Goal: Task Accomplishment & Management: Complete application form

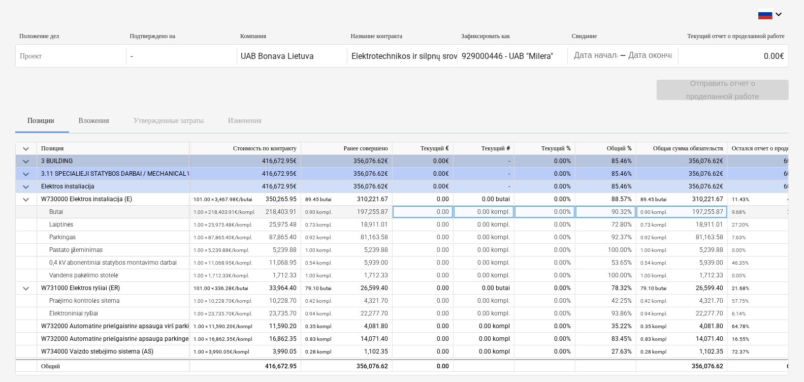
click at [440, 208] on div "0.00" at bounding box center [423, 212] width 61 height 13
type input "10374.1"
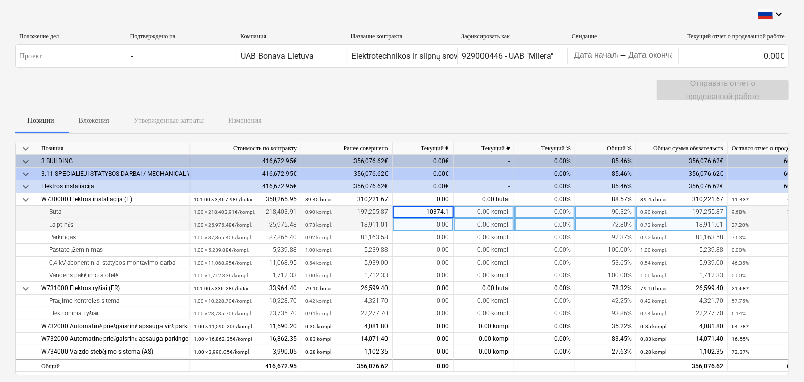
click at [440, 224] on div "0.00" at bounding box center [423, 224] width 61 height 13
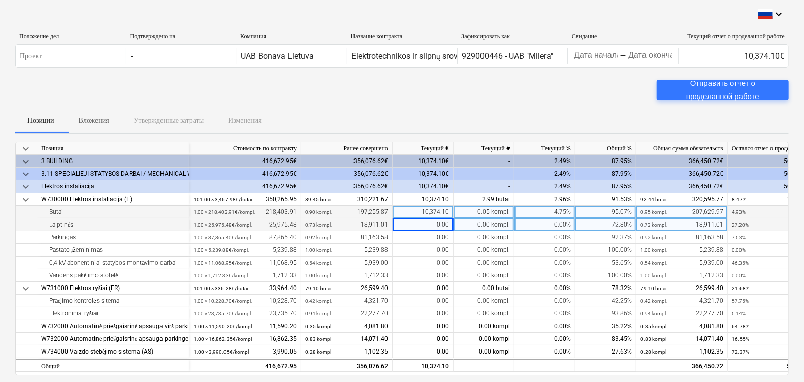
click at [439, 226] on div "0.00" at bounding box center [423, 224] width 61 height 13
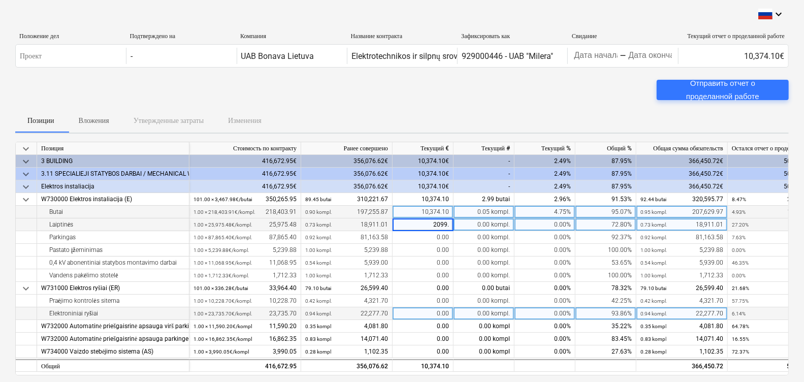
type input "2099.4"
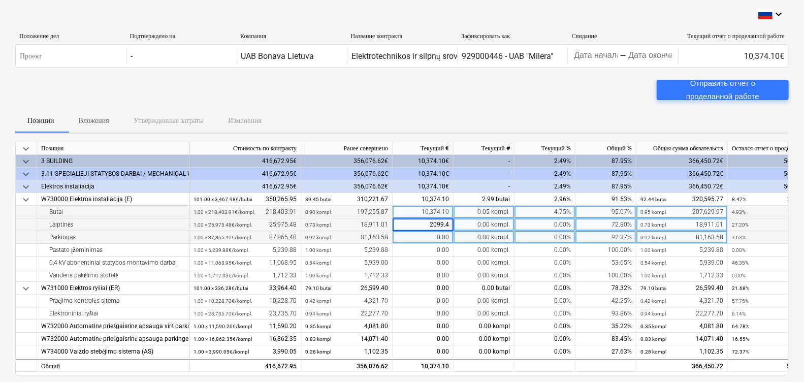
click at [440, 239] on div "0.00" at bounding box center [423, 237] width 61 height 13
click at [426, 237] on div "0.00" at bounding box center [423, 237] width 61 height 13
type input "6401.82"
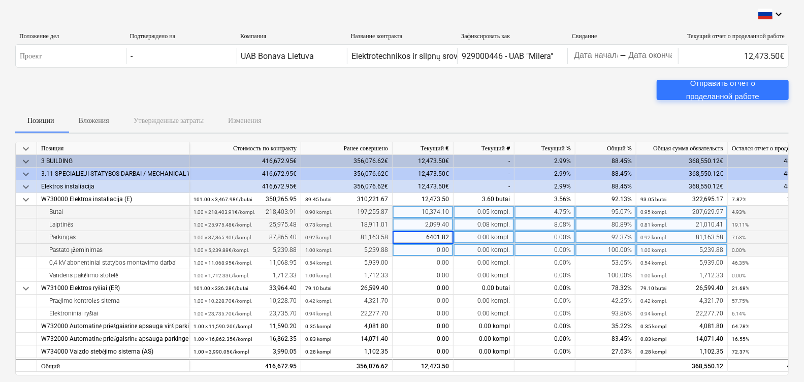
click at [435, 249] on div "0.00" at bounding box center [423, 250] width 61 height 13
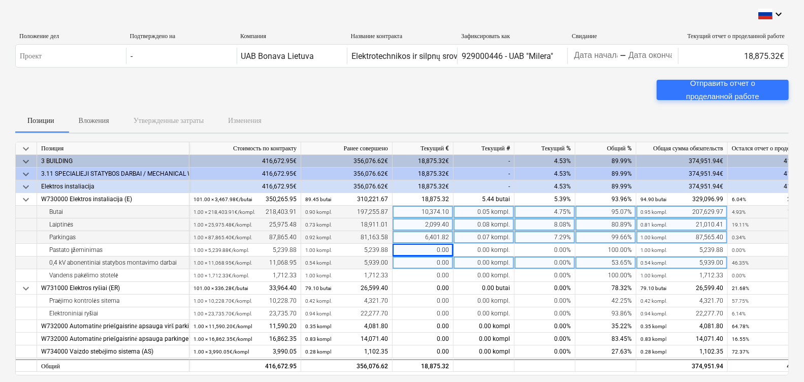
click at [435, 261] on div "0.00" at bounding box center [423, 263] width 61 height 13
type input "1175.8"
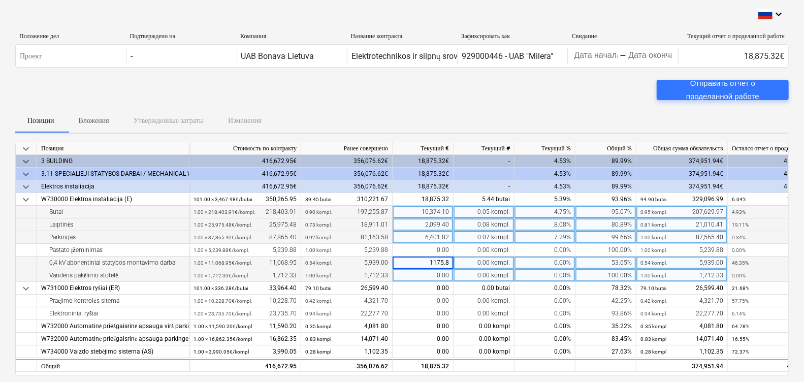
click at [442, 271] on div "0.00" at bounding box center [423, 275] width 61 height 13
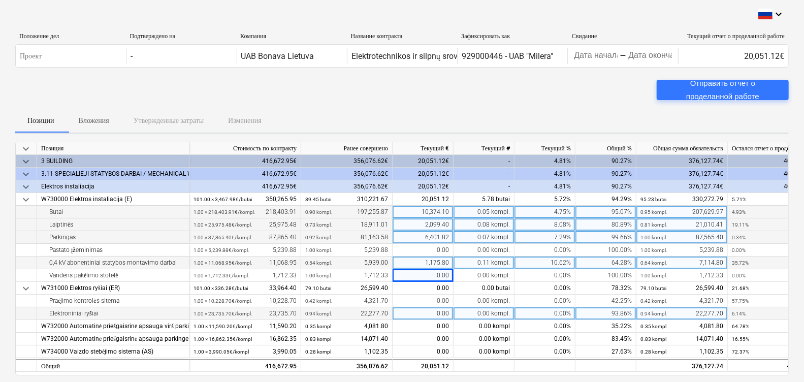
click at [442, 312] on div "0.00" at bounding box center [423, 313] width 61 height 13
type input "594"
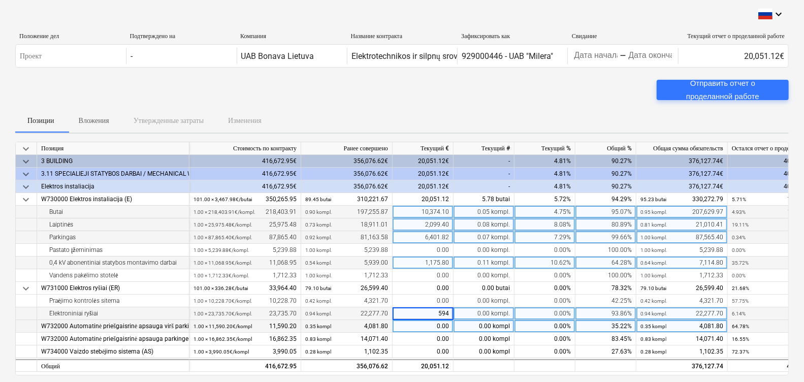
click at [438, 324] on div "0.00" at bounding box center [423, 326] width 61 height 13
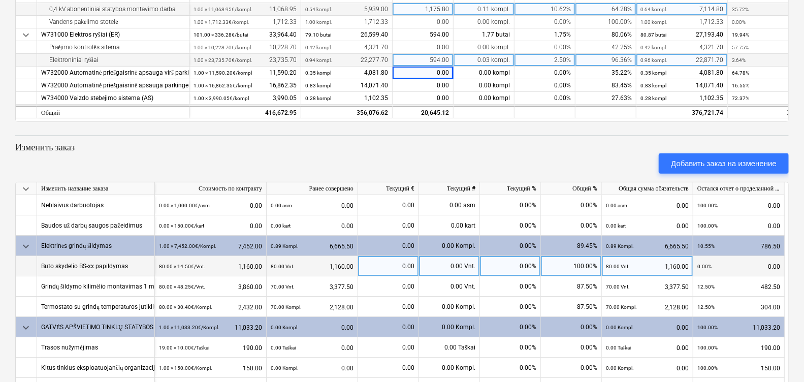
scroll to position [63, 0]
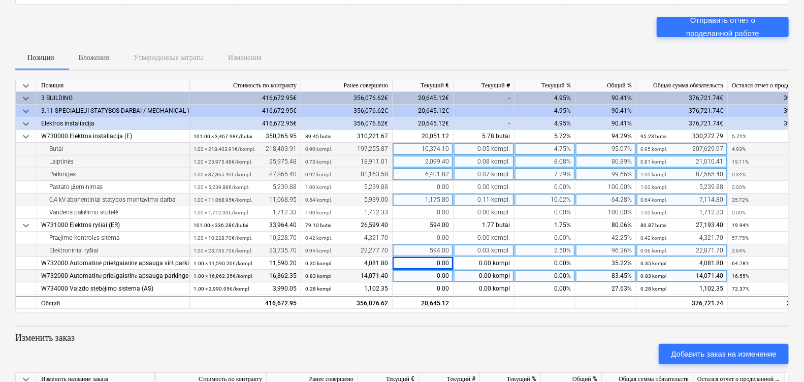
click at [428, 274] on div "0.00" at bounding box center [423, 276] width 61 height 13
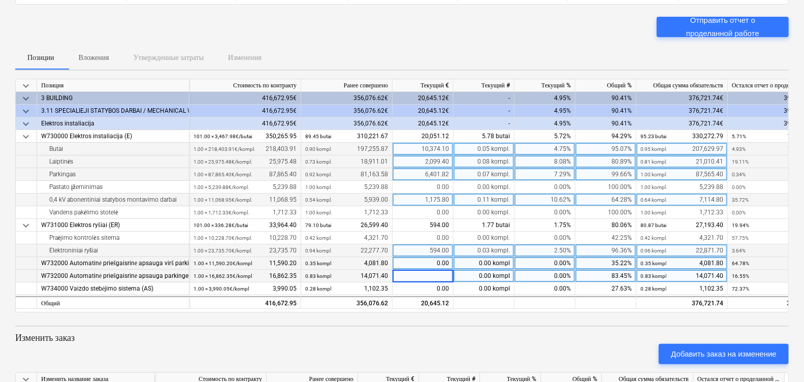
click at [435, 264] on div "0.00" at bounding box center [423, 263] width 61 height 13
type input "3320,15"
click at [429, 277] on div "0.00" at bounding box center [423, 276] width 61 height 13
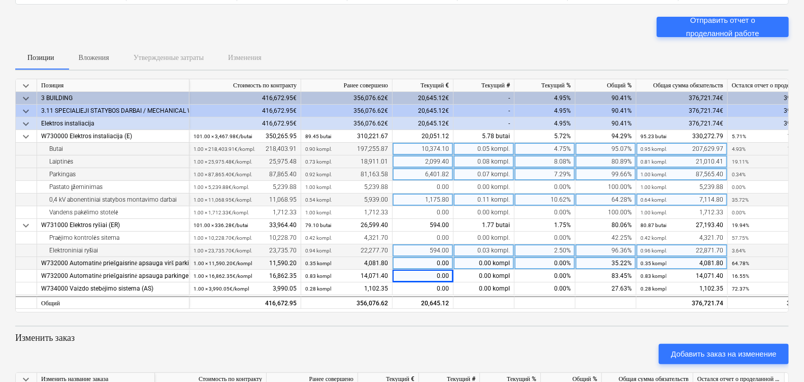
click at [439, 259] on div "0.00" at bounding box center [423, 263] width 61 height 13
type input "3320.15"
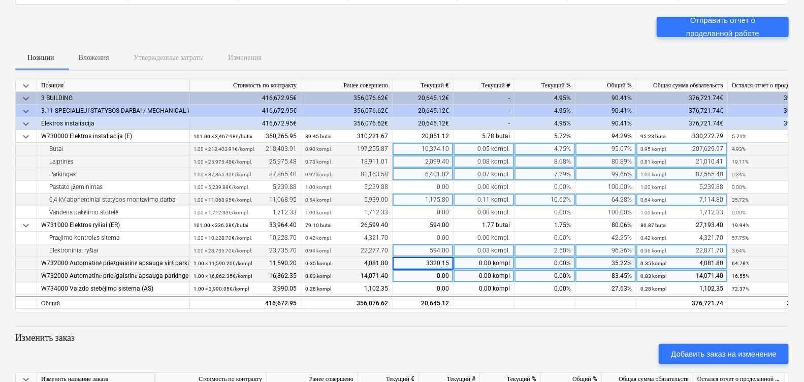
click at [439, 274] on div "0.00" at bounding box center [423, 276] width 61 height 13
click at [440, 277] on div "0.00" at bounding box center [423, 276] width 61 height 13
type input "2790.95"
click at [440, 246] on div "594.00" at bounding box center [423, 250] width 61 height 13
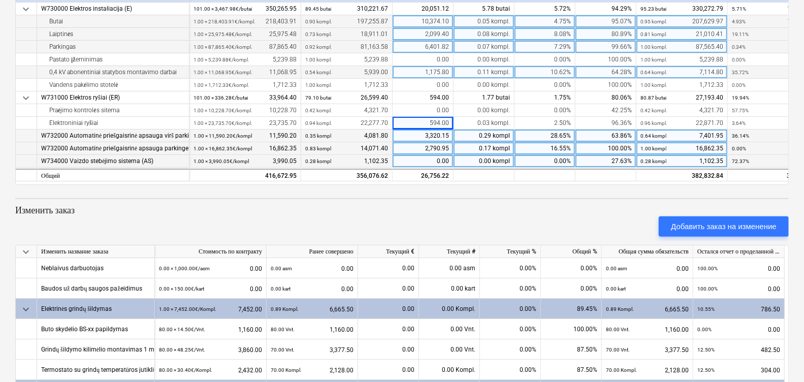
scroll to position [254, 0]
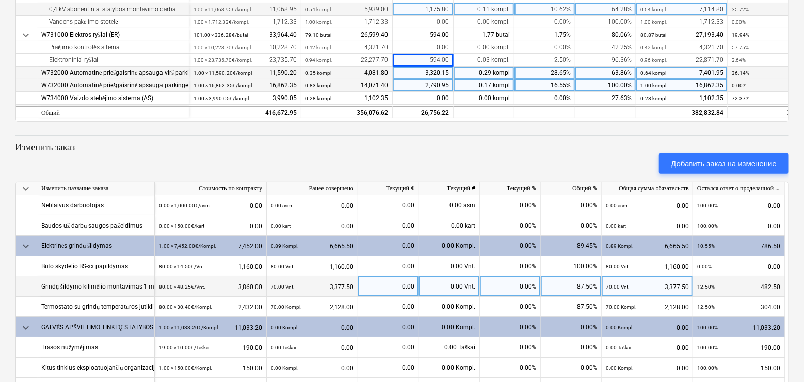
click at [386, 280] on div "0.00" at bounding box center [388, 286] width 52 height 20
click at [442, 283] on div "0.00 Vnt." at bounding box center [449, 286] width 61 height 20
type input "10"
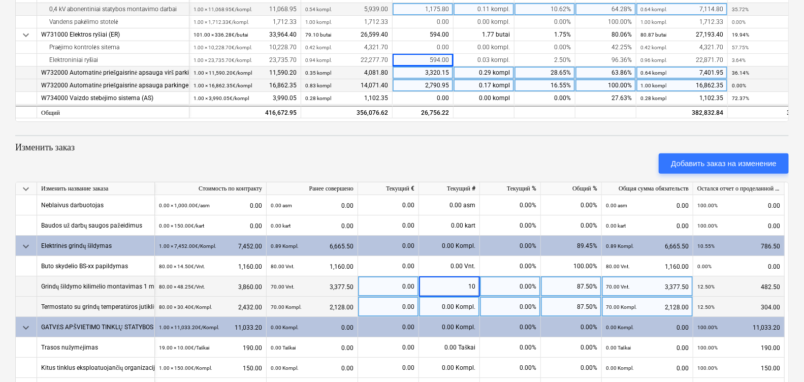
click at [453, 302] on div "0.00 Kompl." at bounding box center [449, 307] width 61 height 20
type input "10"
click at [446, 281] on div "10.00 Vnt." at bounding box center [449, 286] width 61 height 20
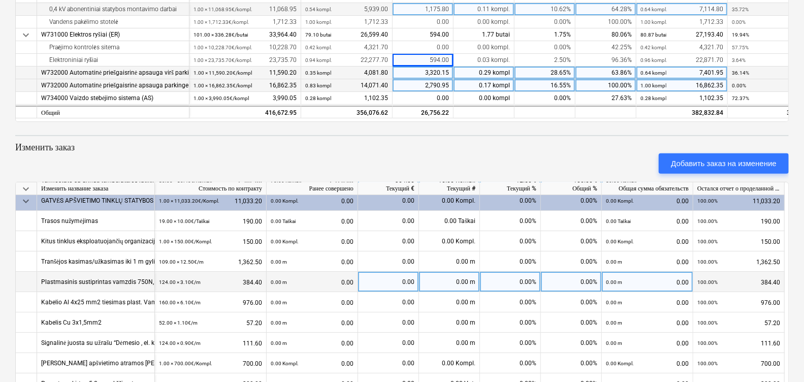
scroll to position [63, 0]
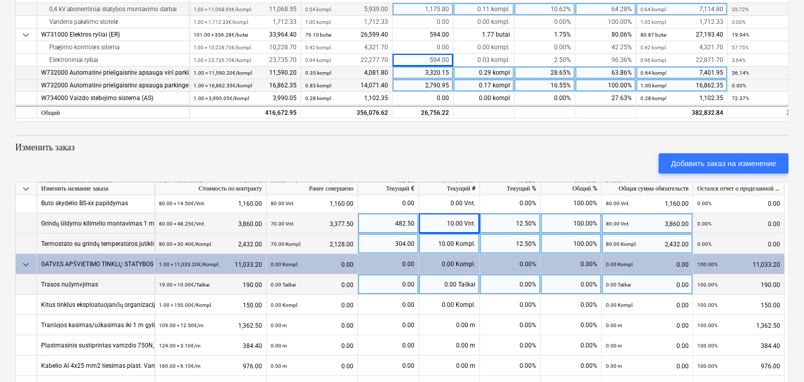
click at [464, 284] on div "0.00 Taškai" at bounding box center [449, 284] width 61 height 20
type input "19"
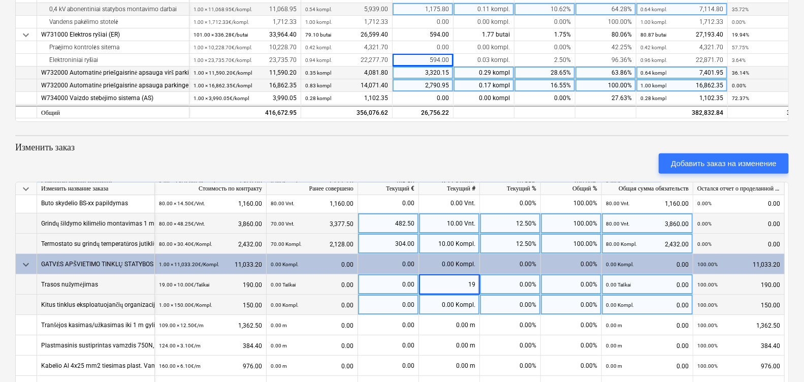
click at [462, 302] on div "0.00 Kompl." at bounding box center [449, 305] width 61 height 20
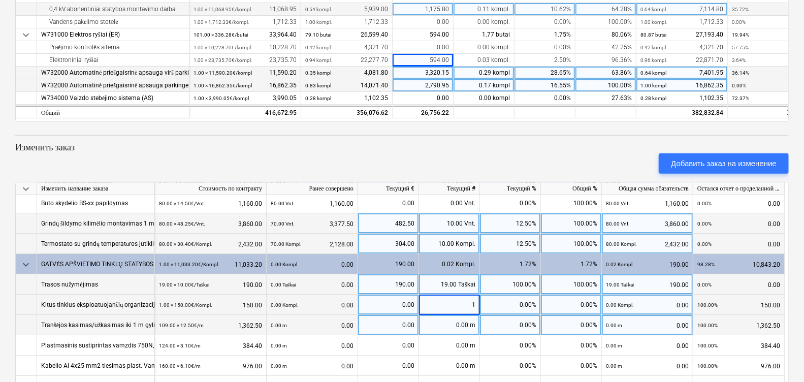
click at [445, 327] on div "0.00 m" at bounding box center [449, 325] width 61 height 20
click at [470, 326] on span at bounding box center [469, 325] width 2 height 7
type input "109"
click at [386, 323] on div "0.00" at bounding box center [388, 325] width 52 height 20
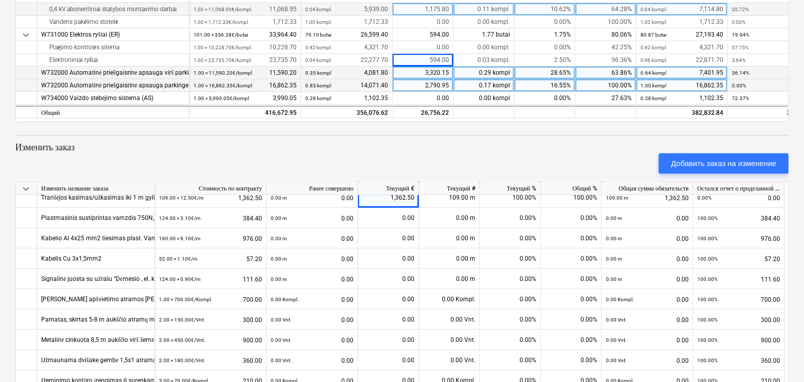
scroll to position [127, 0]
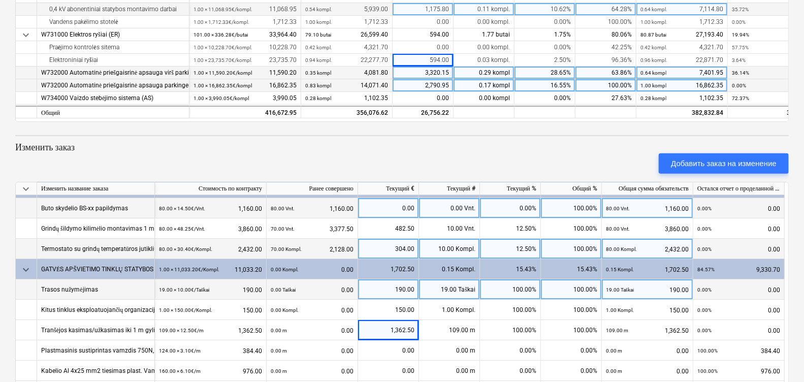
drag, startPoint x: 153, startPoint y: 185, endPoint x: 171, endPoint y: 213, distance: 33.1
click at [171, 212] on div "keyboard_arrow_down Изменить название заказа Стоимость по контракту Ранее совер…" at bounding box center [402, 315] width 774 height 267
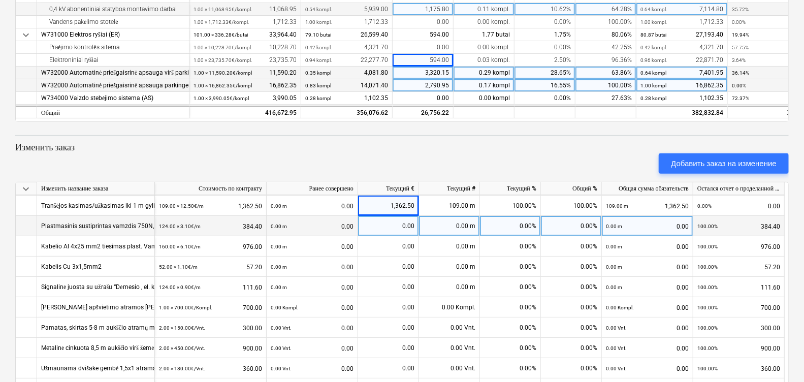
scroll to position [119, 0]
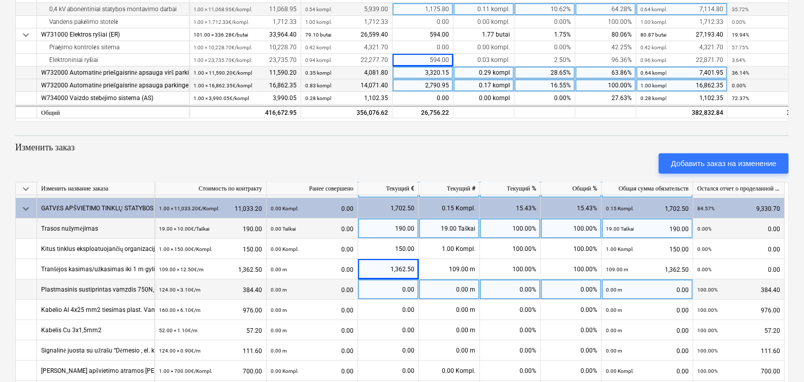
click at [464, 293] on div "0.00 m" at bounding box center [449, 289] width 61 height 20
type input "124"
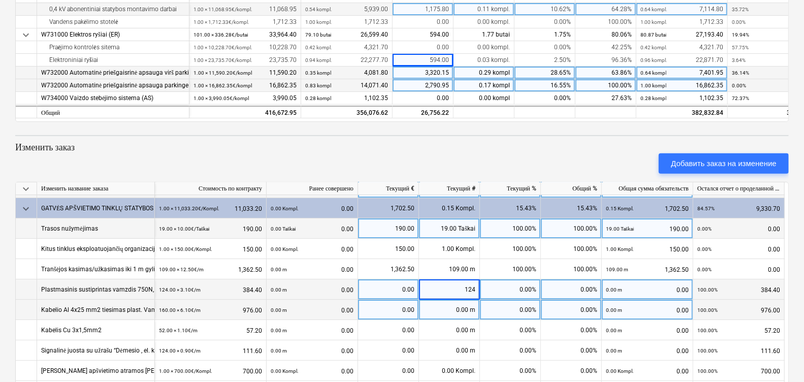
click at [403, 304] on div "0.00" at bounding box center [388, 310] width 52 height 20
click at [444, 316] on div "0.00 m" at bounding box center [449, 310] width 61 height 20
click at [446, 310] on div "0.00 m" at bounding box center [449, 310] width 61 height 20
type input "160"
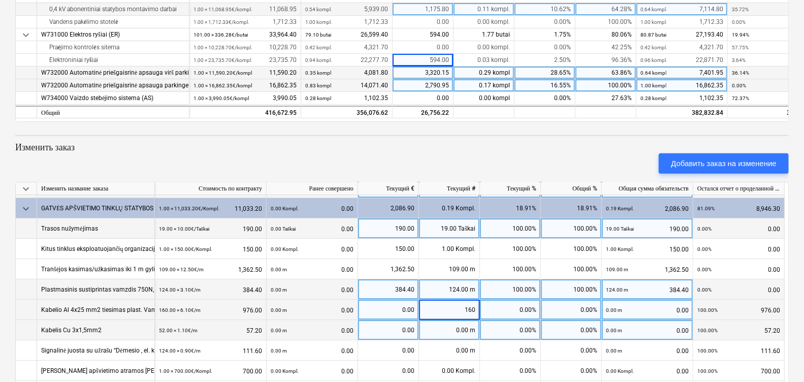
click at [459, 329] on div "0.00 m" at bounding box center [449, 330] width 61 height 20
type input "52"
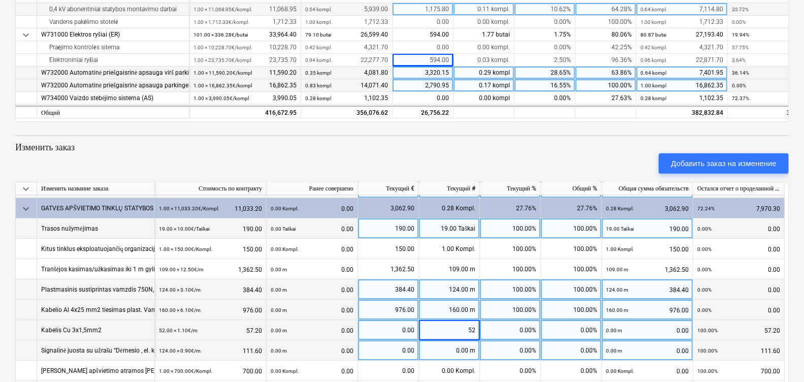
click at [462, 348] on div "0.00 m" at bounding box center [449, 350] width 61 height 20
type input "124"
click at [453, 335] on div "52.00 m" at bounding box center [449, 330] width 61 height 20
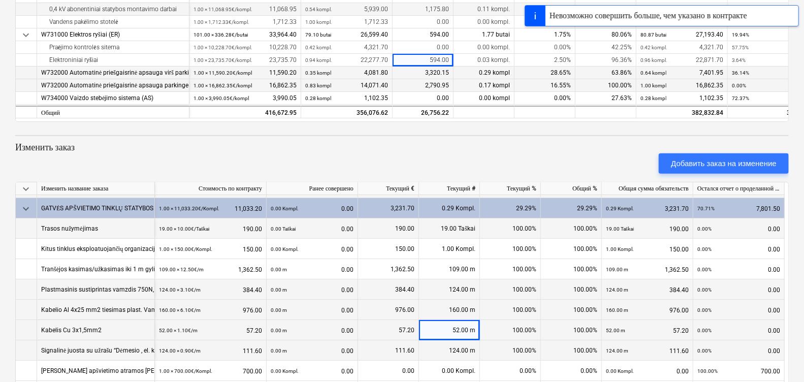
scroll to position [182, 0]
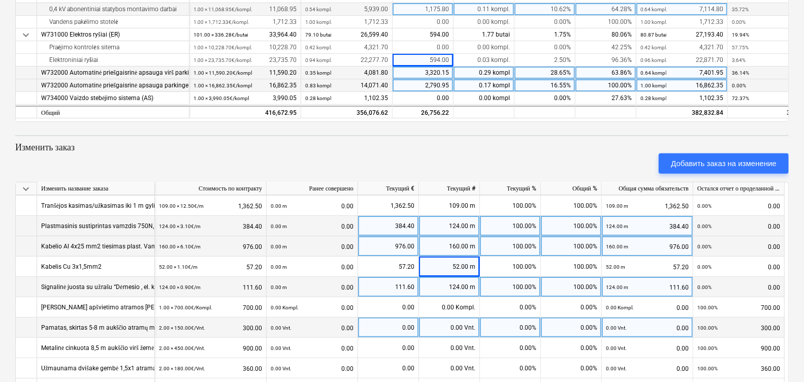
click at [454, 327] on div "0.00 Vnt." at bounding box center [449, 328] width 61 height 20
type input "2"
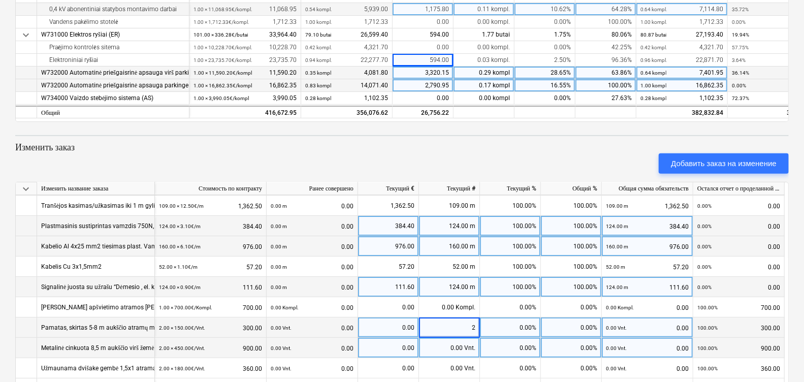
click at [457, 348] on div "0.00 Vnt." at bounding box center [449, 348] width 61 height 20
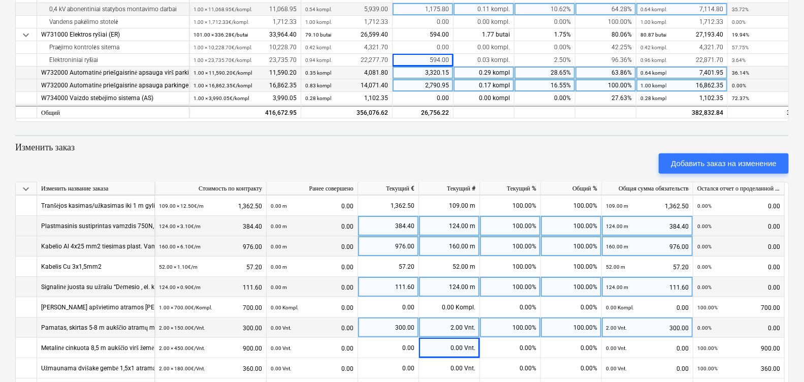
scroll to position [246, 0]
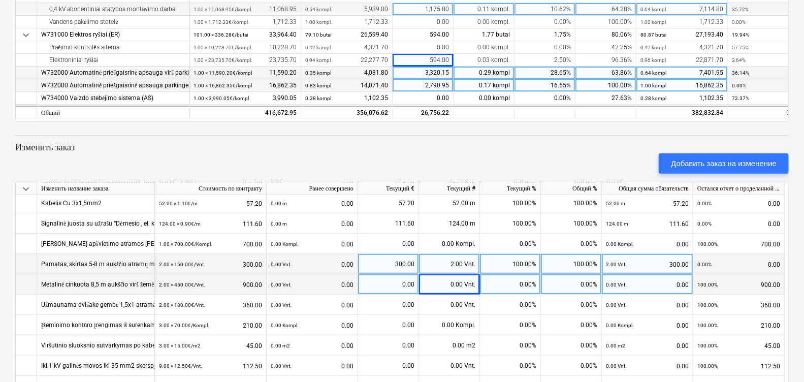
click at [437, 285] on div "0.00 Vnt." at bounding box center [449, 284] width 61 height 20
type input "2"
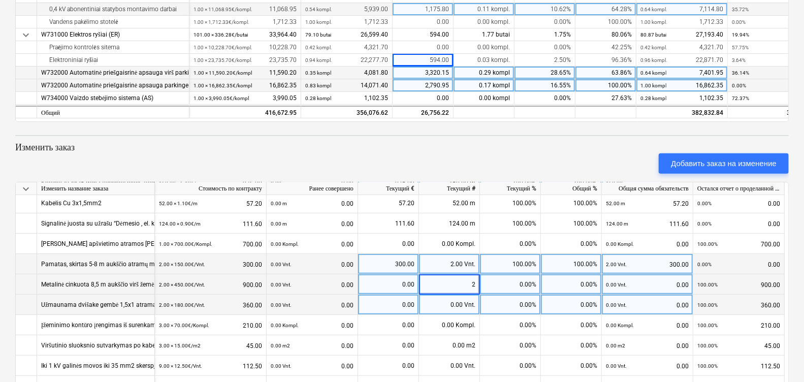
click at [441, 305] on div "0.00 Vnt." at bounding box center [449, 305] width 61 height 20
type input "2"
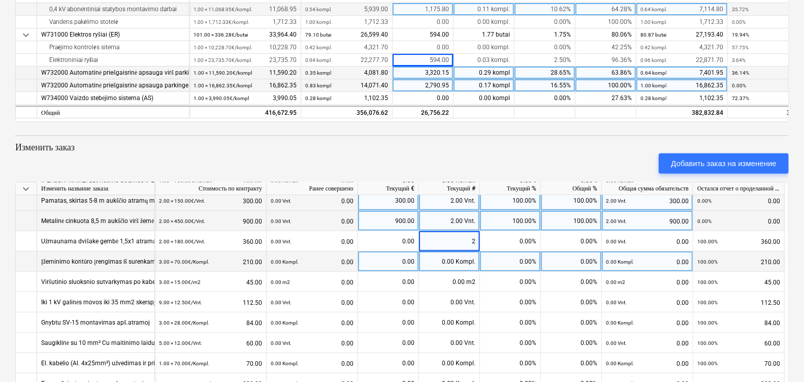
click at [448, 265] on div "0.00 Kompl." at bounding box center [449, 262] width 61 height 20
click at [432, 263] on div "0.00 Kompl." at bounding box center [449, 262] width 61 height 20
type input "3"
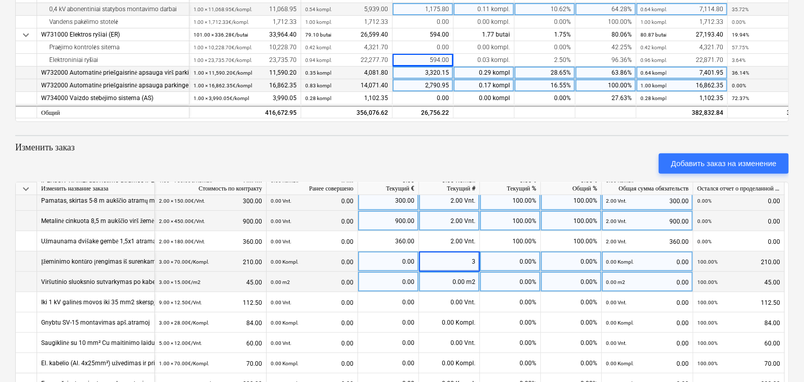
click at [440, 277] on div "0.00 m2" at bounding box center [449, 282] width 61 height 20
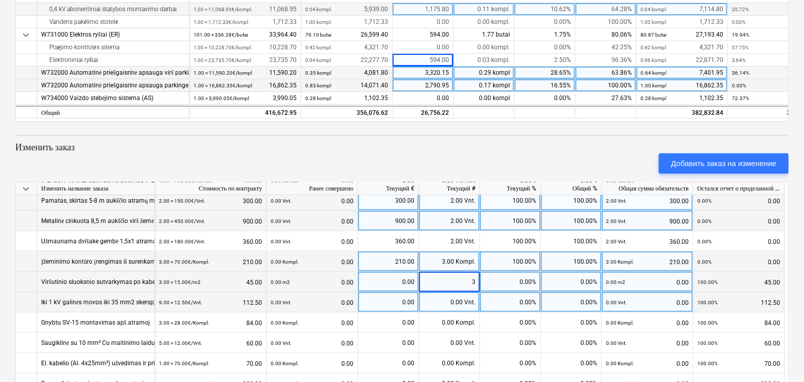
click at [441, 303] on div "0.00 Vnt." at bounding box center [449, 302] width 61 height 20
type input "9"
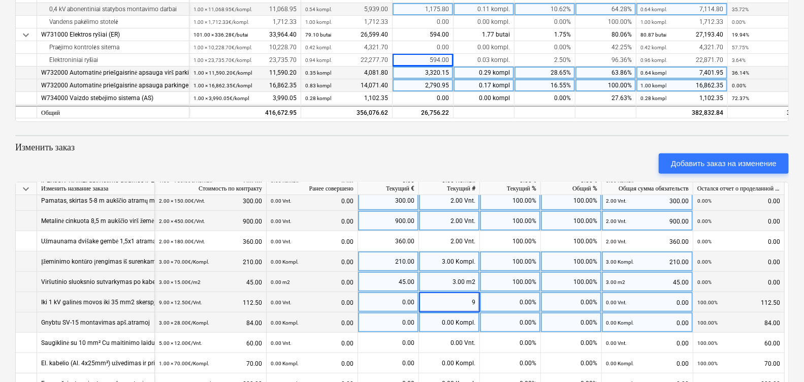
click at [444, 325] on div "0.00 Kompl." at bounding box center [449, 322] width 61 height 20
click at [441, 319] on div "0.00 Kompl." at bounding box center [449, 322] width 61 height 20
click at [449, 323] on div "0.00 Kompl." at bounding box center [449, 322] width 61 height 20
type input "3"
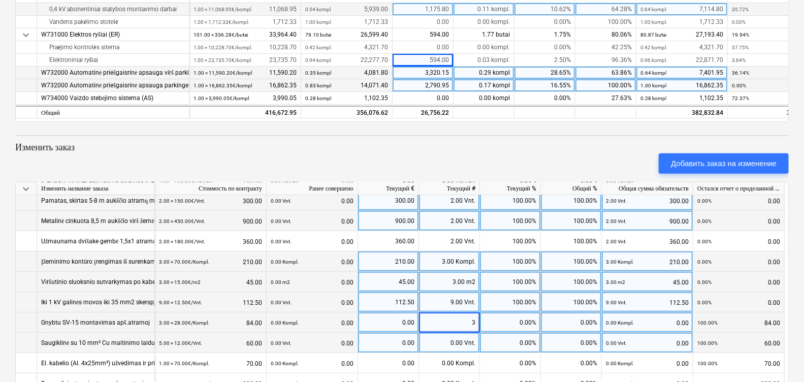
click at [449, 338] on div "0.00 Vnt." at bounding box center [449, 343] width 61 height 20
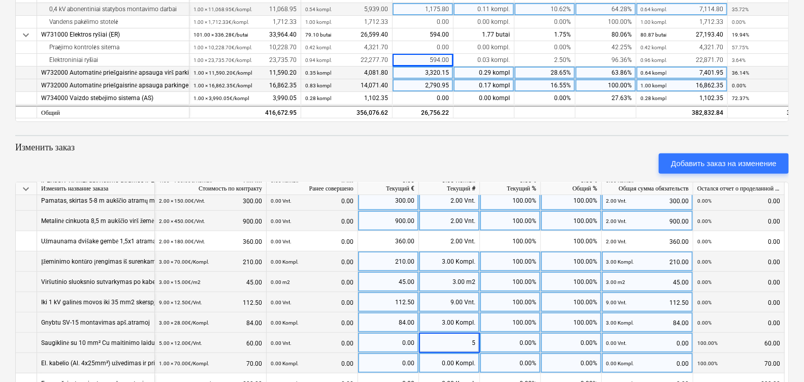
click at [442, 358] on div "0.00 Kompl." at bounding box center [449, 363] width 61 height 20
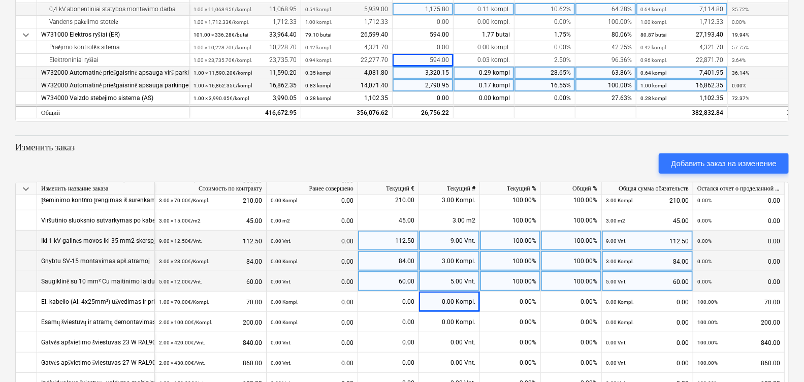
scroll to position [434, 0]
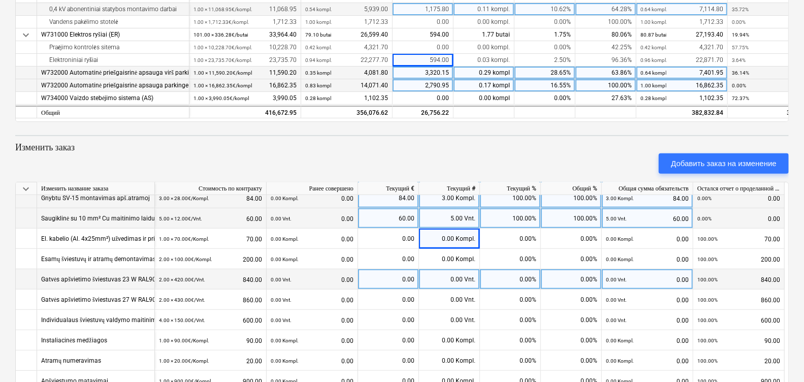
click at [439, 279] on div "0.00 Vnt." at bounding box center [449, 279] width 61 height 20
type input "2"
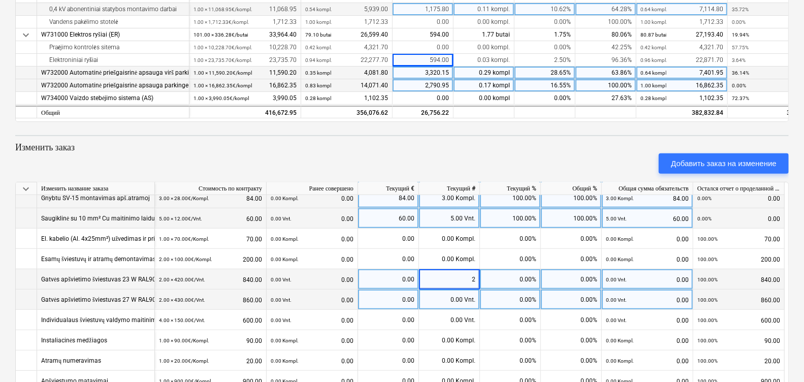
click at [445, 300] on div "0.00 Vnt." at bounding box center [449, 300] width 61 height 20
click at [450, 300] on div "0.00 Vnt." at bounding box center [449, 300] width 61 height 20
type input "2"
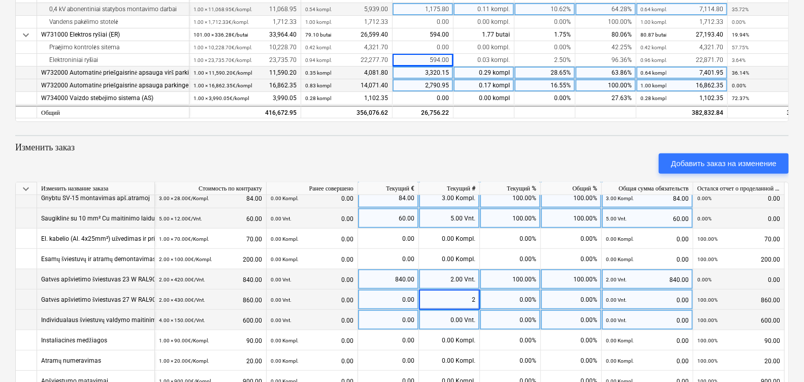
click at [446, 314] on div "0.00 Vnt." at bounding box center [449, 320] width 61 height 20
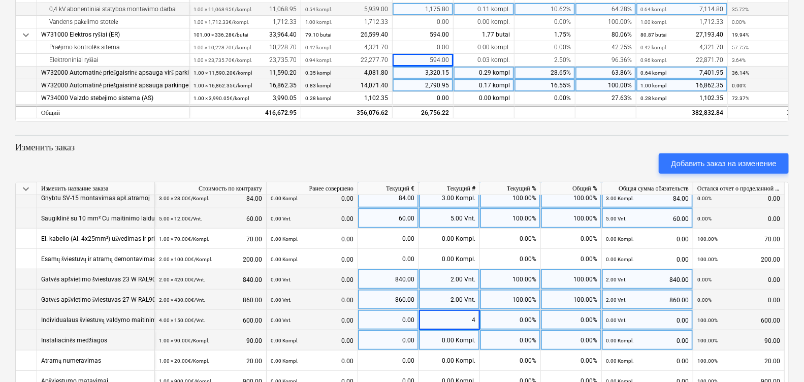
click at [449, 340] on div "0.00 Kompl." at bounding box center [449, 340] width 61 height 20
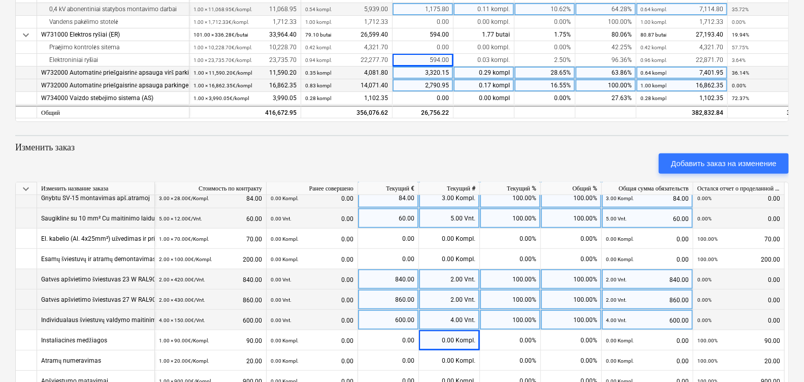
scroll to position [497, 0]
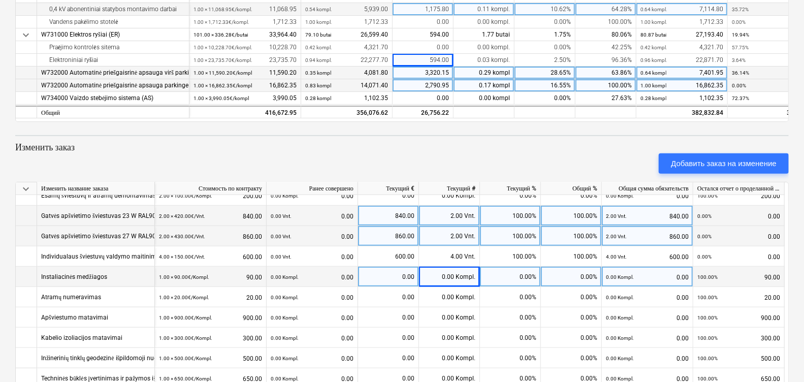
click at [452, 274] on div "0.00 Kompl." at bounding box center [449, 277] width 61 height 20
type input "1"
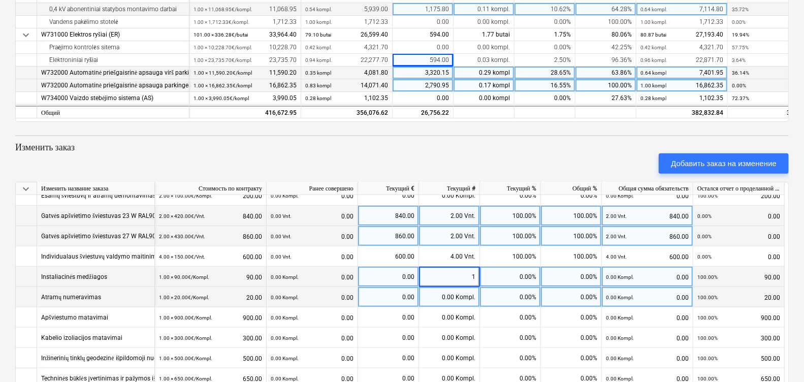
click at [463, 297] on div "0.00 Kompl." at bounding box center [449, 297] width 61 height 20
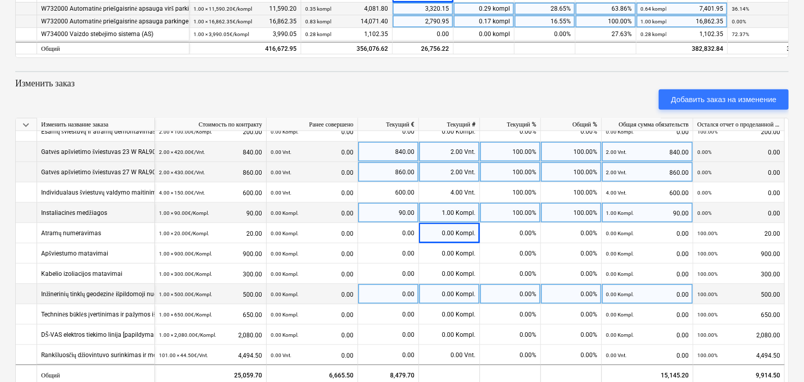
click at [437, 292] on div "0.00 Kompl." at bounding box center [449, 294] width 61 height 20
type input "1"
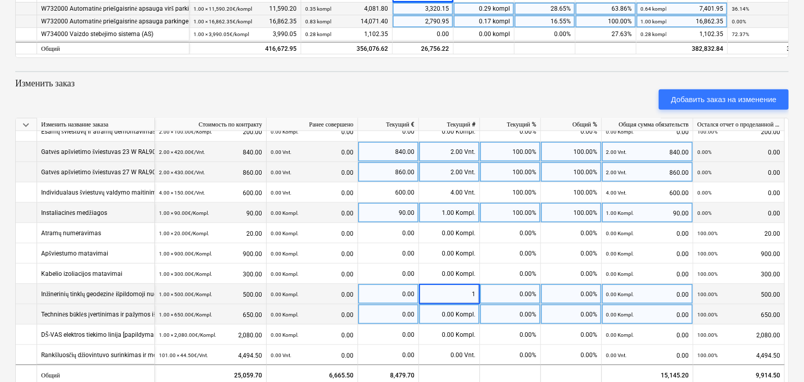
click at [437, 310] on div "0.00 Kompl." at bounding box center [449, 314] width 61 height 20
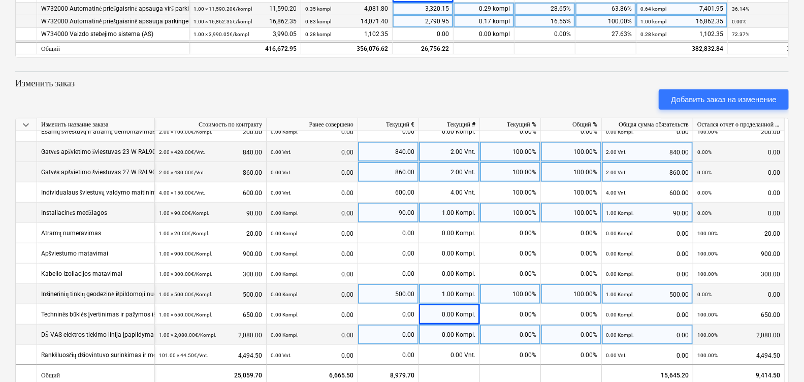
click at [396, 334] on div "0.00" at bounding box center [388, 335] width 52 height 20
type input "43"
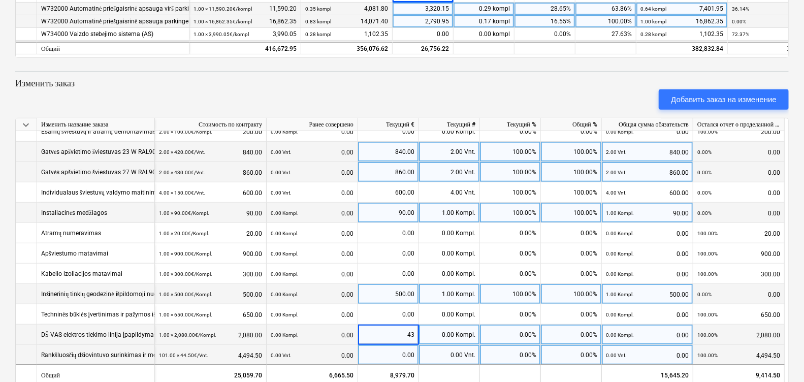
click at [400, 351] on div "0.00" at bounding box center [388, 355] width 52 height 20
click at [399, 333] on div "43.00" at bounding box center [388, 335] width 52 height 20
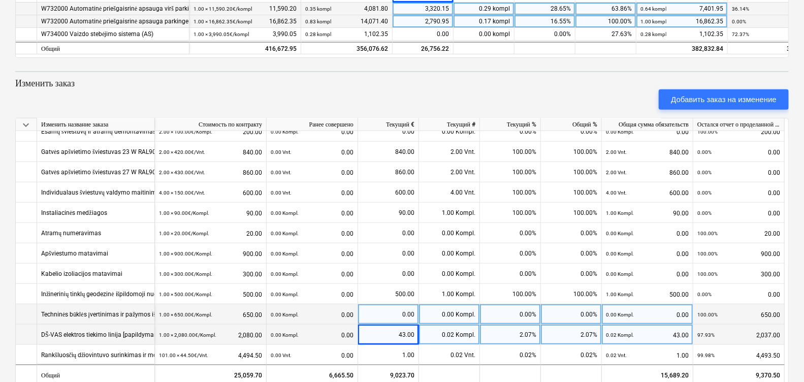
scroll to position [336, 0]
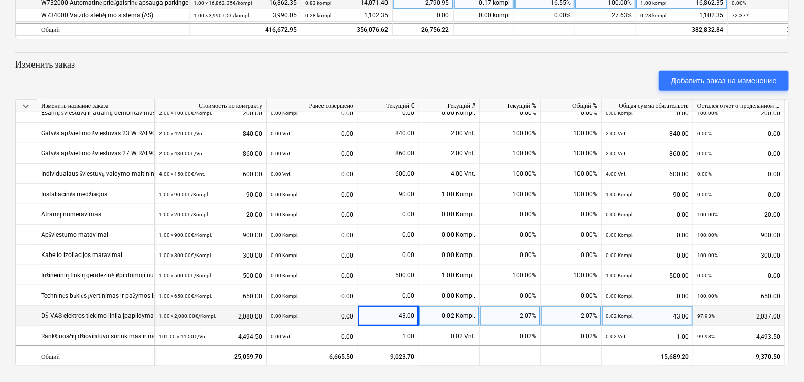
click at [455, 320] on div "0.02 Kompl." at bounding box center [449, 316] width 61 height 20
click at [408, 315] on div "43.00" at bounding box center [388, 316] width 52 height 20
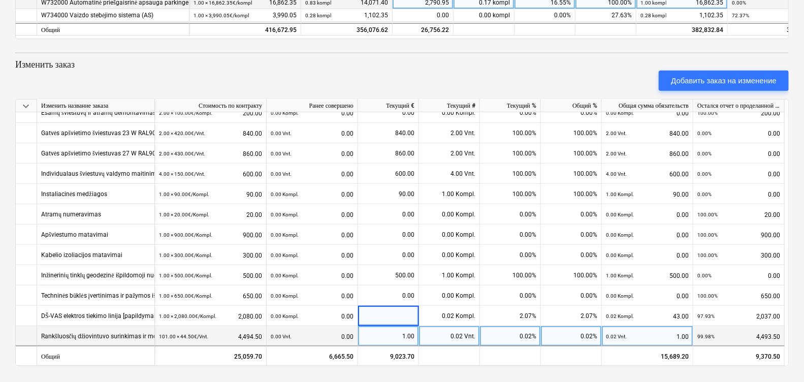
click at [408, 335] on div "1.00" at bounding box center [388, 336] width 52 height 20
click at [403, 332] on div "1.00" at bounding box center [388, 336] width 52 height 20
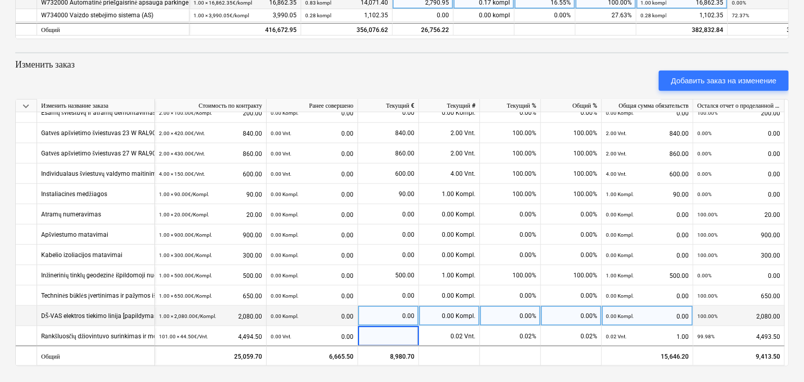
click at [451, 312] on div "0.00 Kompl." at bounding box center [449, 316] width 61 height 20
click at [434, 312] on div "0.00 Kompl." at bounding box center [449, 316] width 61 height 20
type input "43"
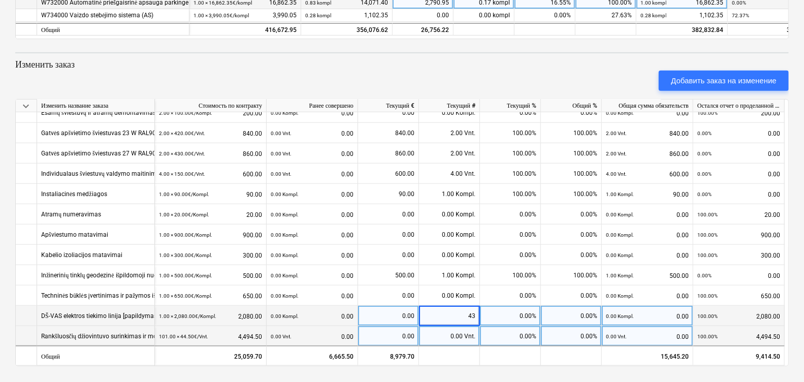
click at [449, 330] on div "0.00 Vnt." at bounding box center [449, 336] width 61 height 20
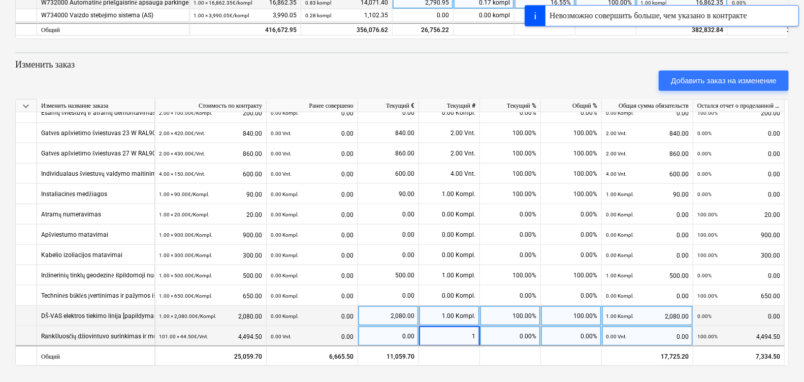
click at [392, 332] on div "0.00" at bounding box center [388, 336] width 52 height 20
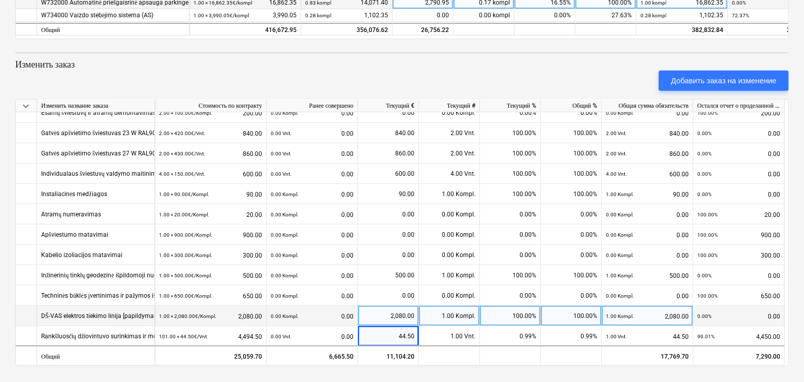
click at [412, 318] on div "2,080.00" at bounding box center [388, 316] width 52 height 20
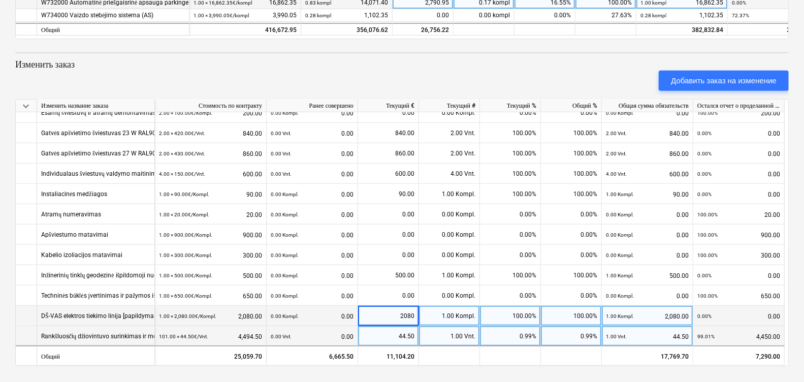
click at [447, 335] on div "1.00 Vnt." at bounding box center [449, 336] width 61 height 20
click at [443, 312] on div "1.00 Kompl." at bounding box center [449, 316] width 61 height 20
click at [455, 332] on div "1.00 Vnt." at bounding box center [449, 336] width 61 height 20
type input "43"
click at [442, 308] on div "1.00 Kompl." at bounding box center [449, 316] width 61 height 20
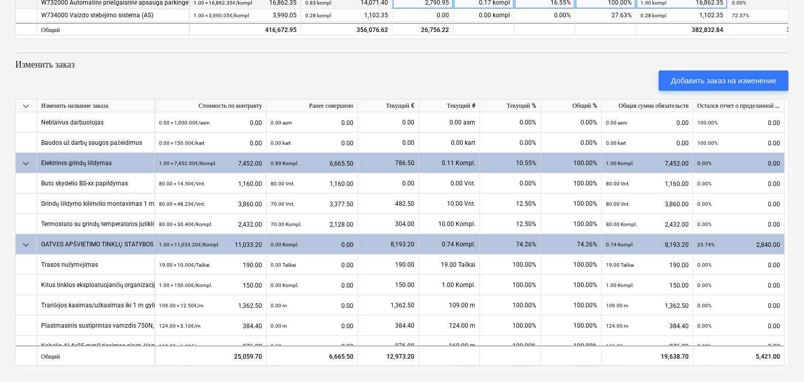
scroll to position [0, 0]
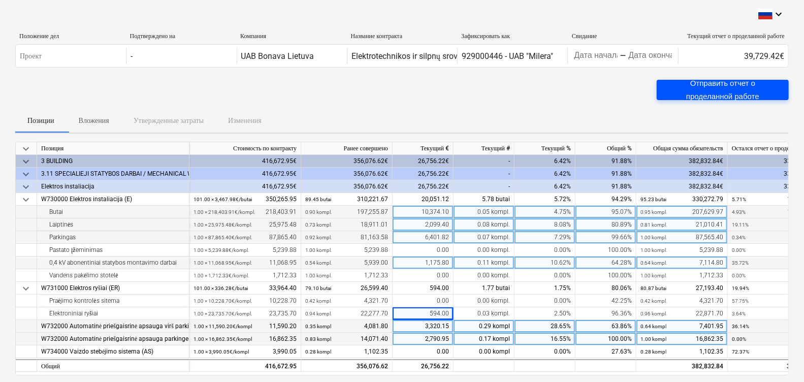
click at [699, 88] on div "Отправить отчет о проделанной работе" at bounding box center [723, 90] width 108 height 27
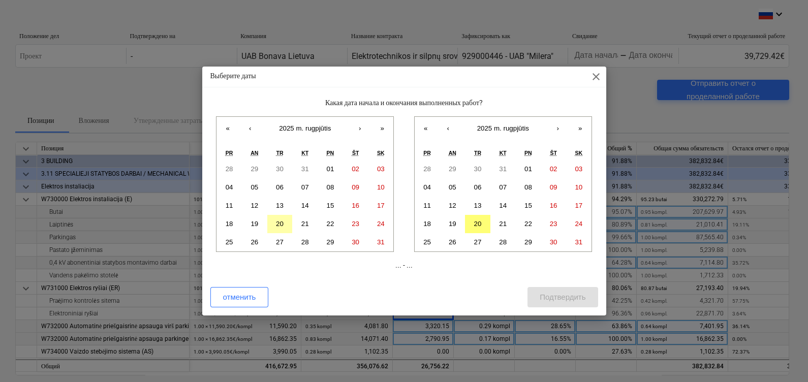
click at [278, 220] on abbr "20" at bounding box center [280, 224] width 8 height 8
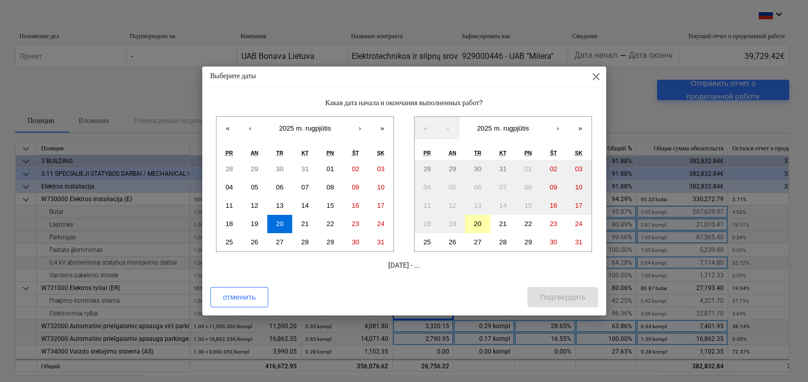
click at [476, 219] on button "20" at bounding box center [477, 224] width 25 height 18
click at [546, 300] on div "Подтвердить" at bounding box center [563, 297] width 46 height 13
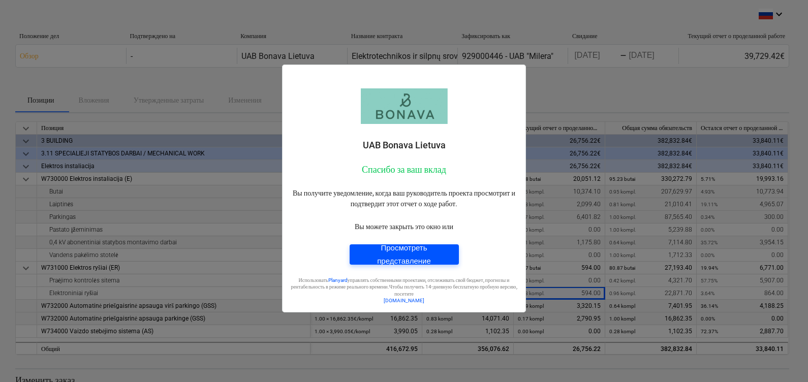
click at [402, 255] on div "Просмотреть представление" at bounding box center [404, 254] width 85 height 27
